Goal: Ask a question

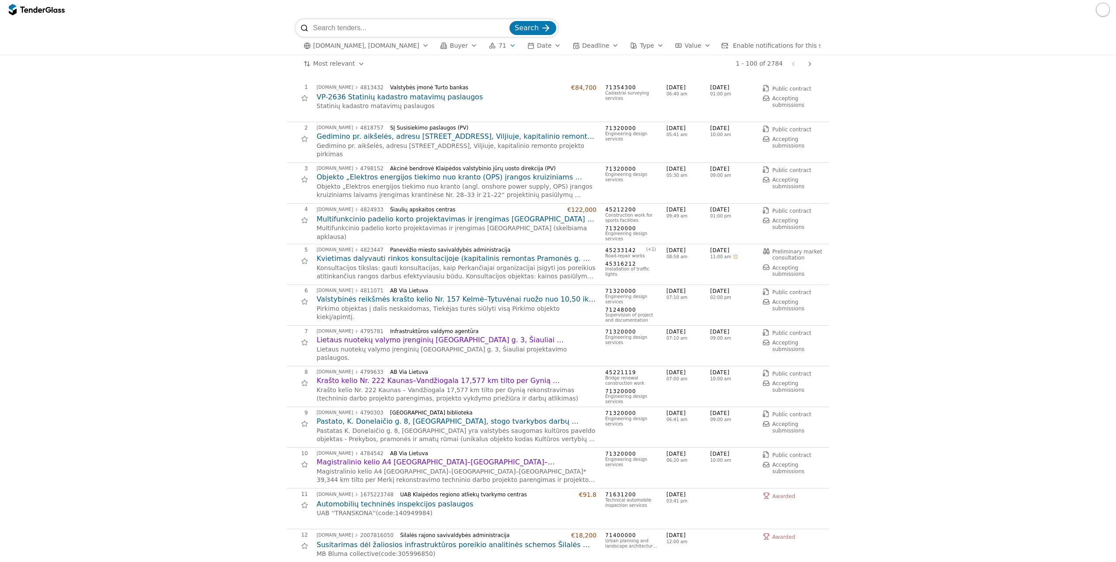
click at [432, 95] on h2 "VP-2636 Statinių kadastro matavimų paslaugos" at bounding box center [457, 97] width 280 height 10
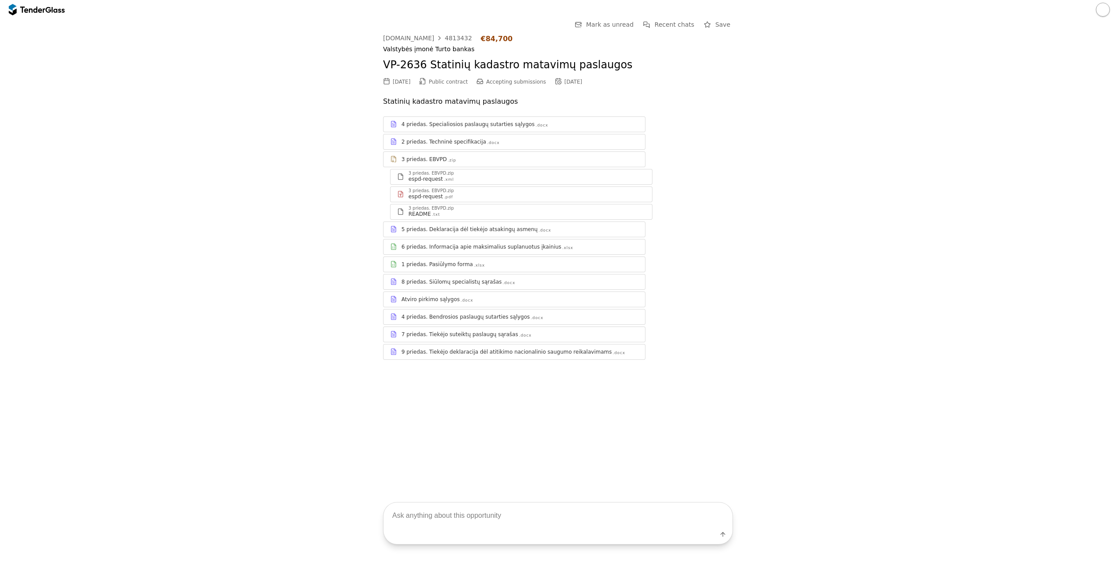
click at [512, 516] on textarea at bounding box center [558, 515] width 349 height 26
type textarea "Kokie tech. specifikacijos rodikliai?"
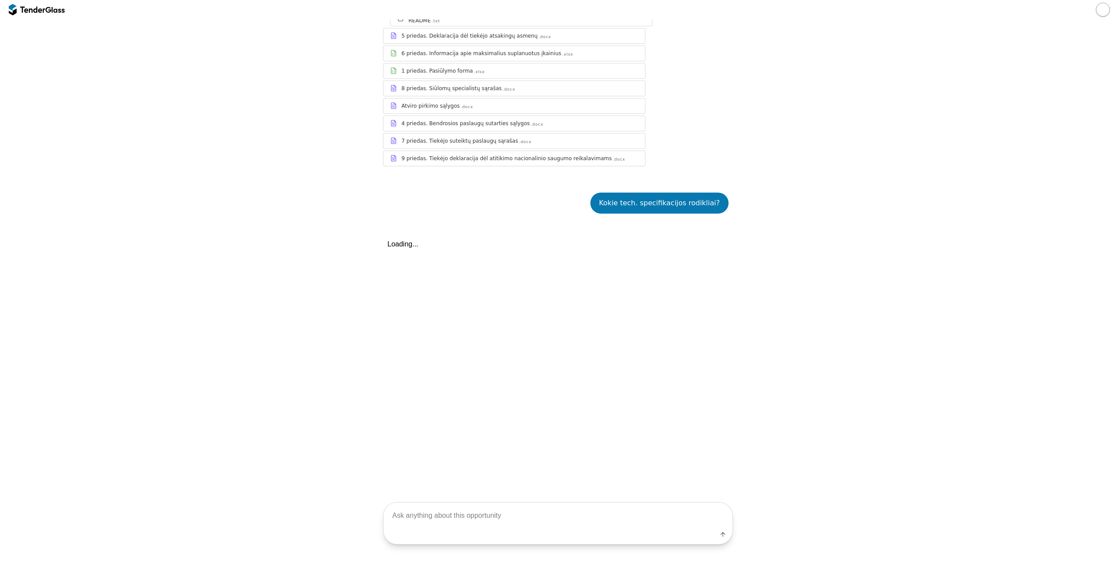
scroll to position [352, 0]
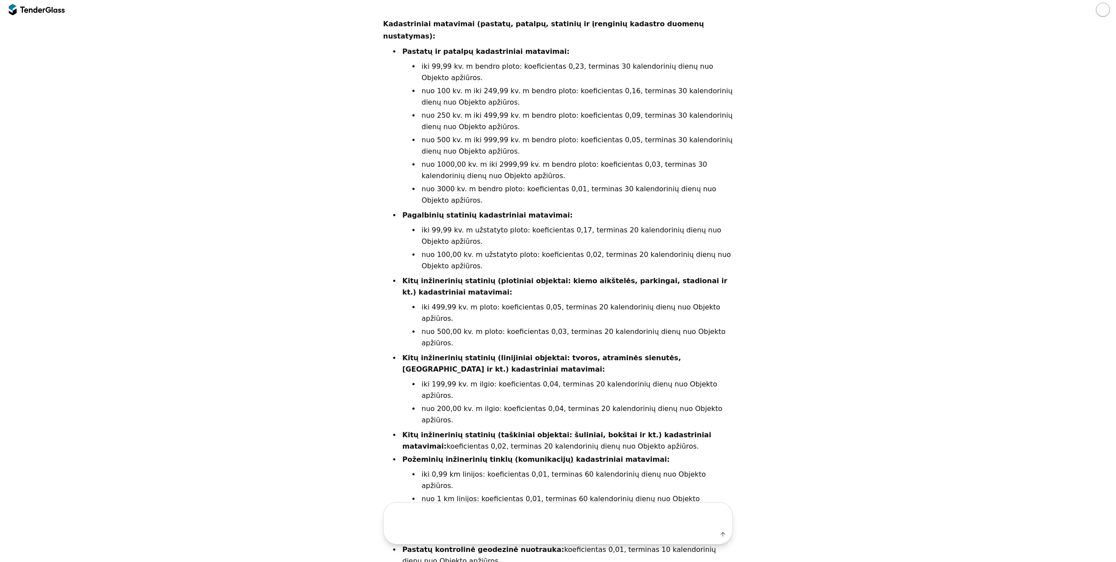
scroll to position [509, 0]
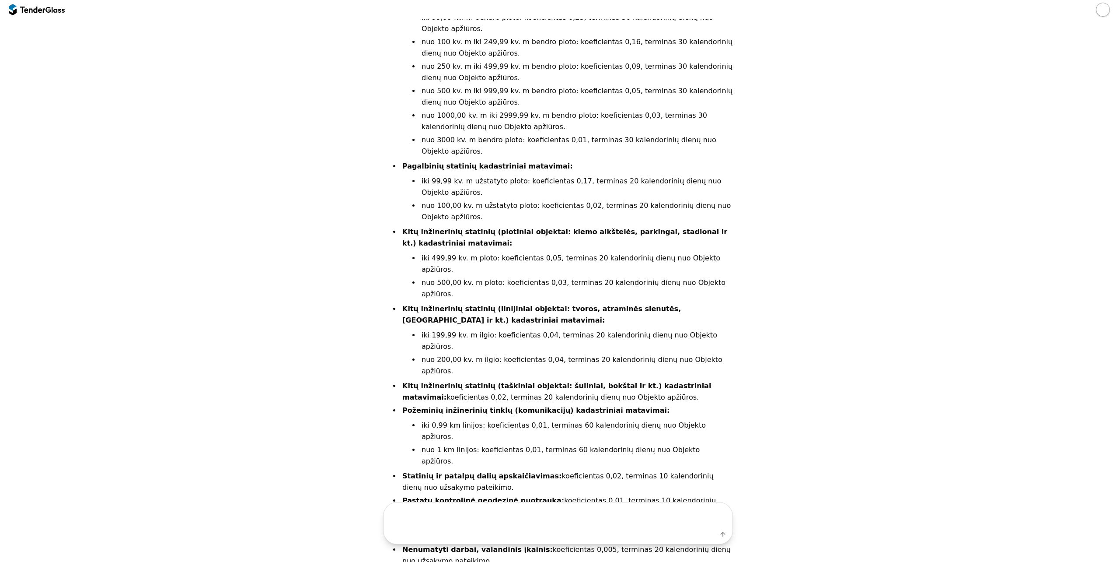
click at [620, 520] on textarea at bounding box center [558, 515] width 349 height 26
type textarea "ar skirstoma i dalis?"
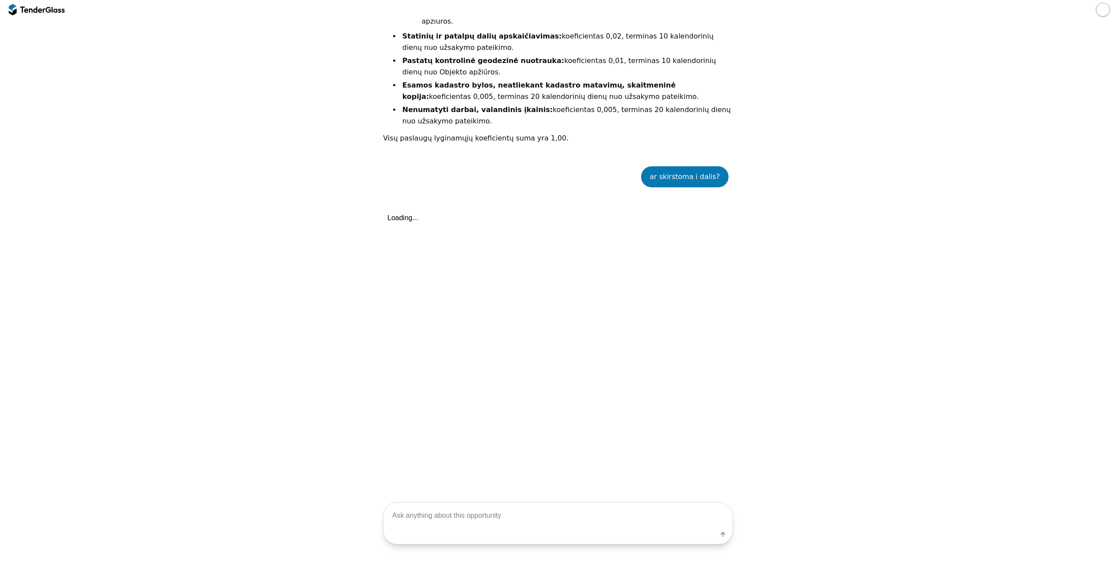
scroll to position [977, 0]
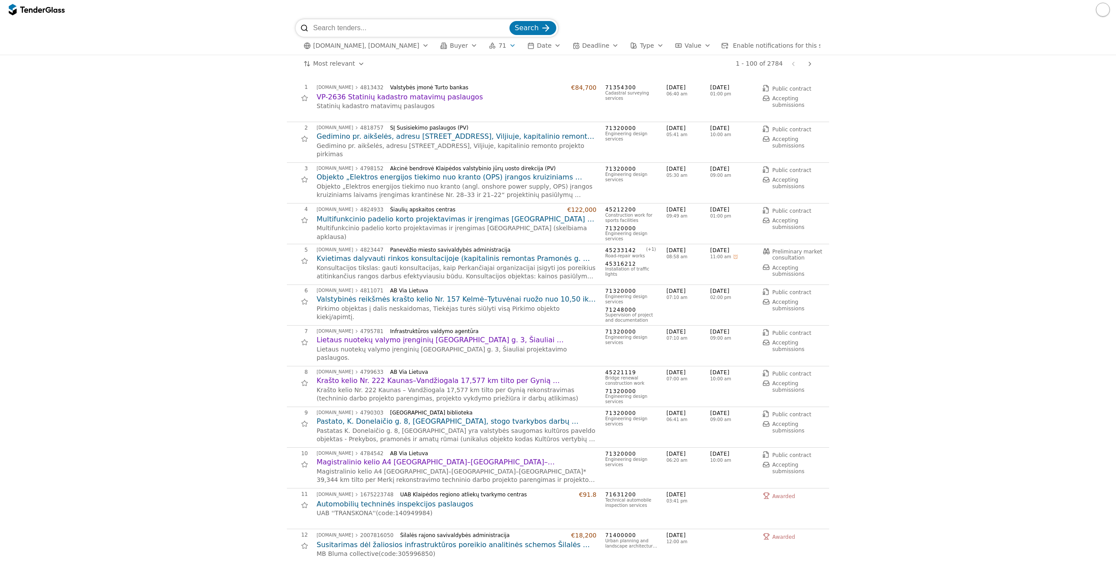
click at [335, 138] on h2 "Gedimino pr. aikšelės, adresu [STREET_ADDRESS], Viljiuje, kapitalinio remonto p…" at bounding box center [457, 137] width 280 height 10
